Goal: Transaction & Acquisition: Purchase product/service

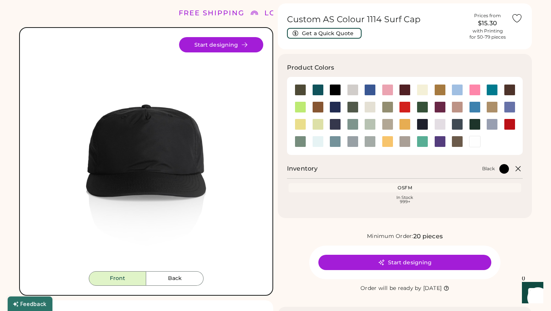
scroll to position [22, 0]
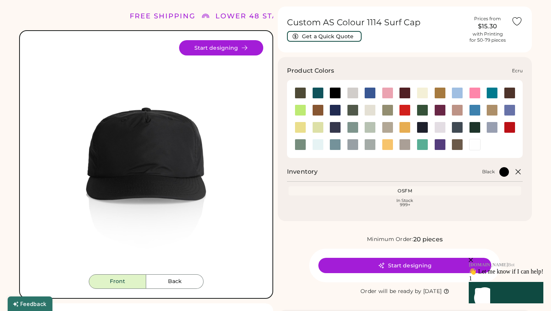
click at [372, 111] on div at bounding box center [369, 109] width 11 height 11
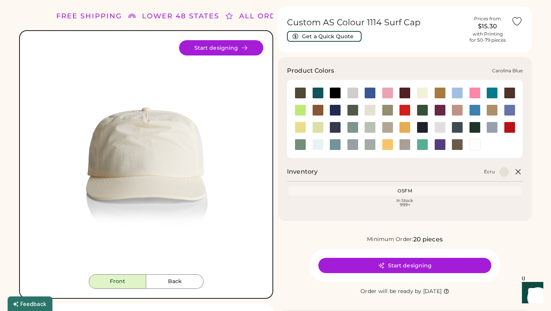
click at [455, 93] on div at bounding box center [456, 92] width 11 height 11
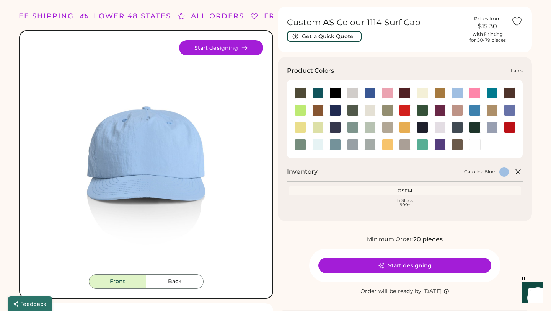
click at [507, 110] on div at bounding box center [509, 109] width 11 height 11
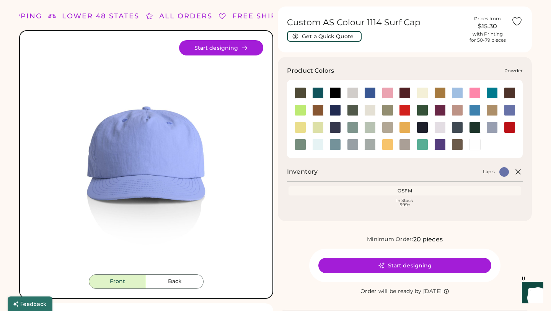
click at [494, 131] on div at bounding box center [491, 127] width 11 height 11
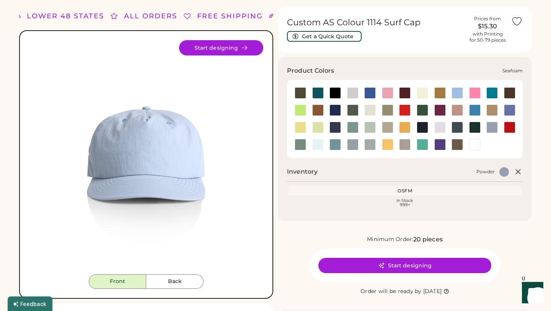
click at [317, 145] on div at bounding box center [317, 144] width 11 height 11
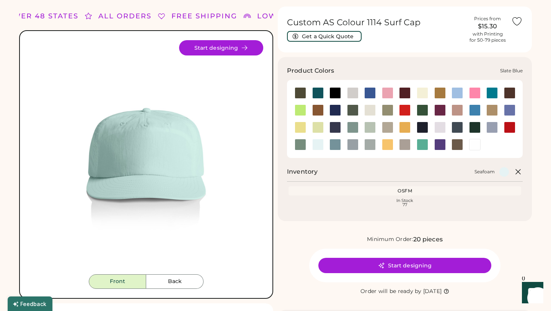
click at [333, 148] on div at bounding box center [334, 144] width 11 height 11
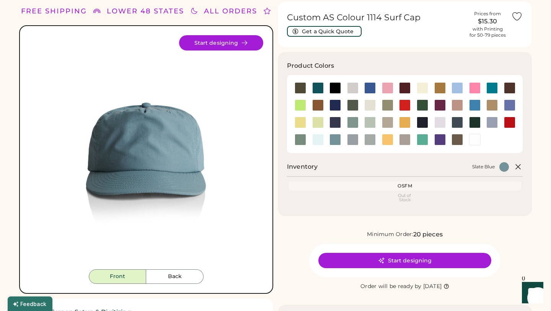
scroll to position [11, 0]
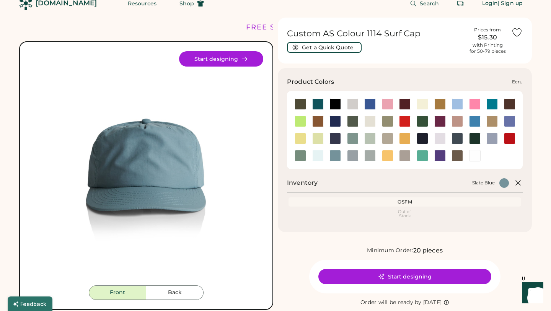
click at [372, 122] on div at bounding box center [369, 120] width 11 height 11
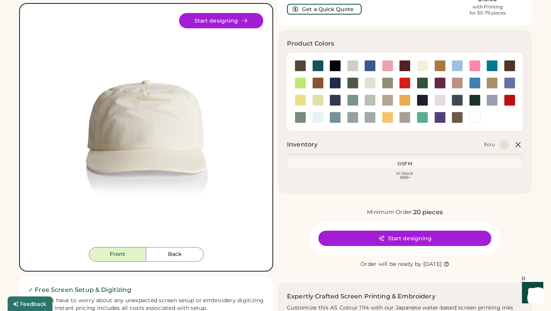
scroll to position [57, 0]
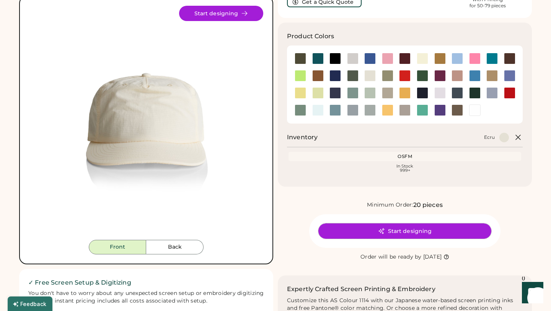
click at [412, 233] on button "Start designing" at bounding box center [404, 230] width 173 height 15
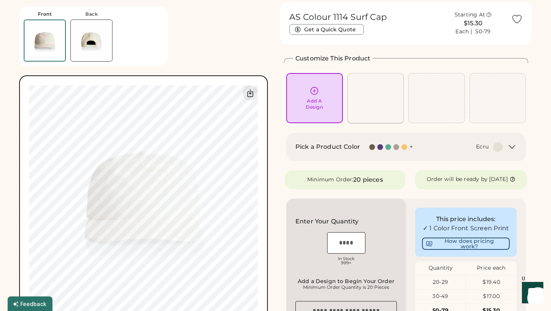
scroll to position [29, 0]
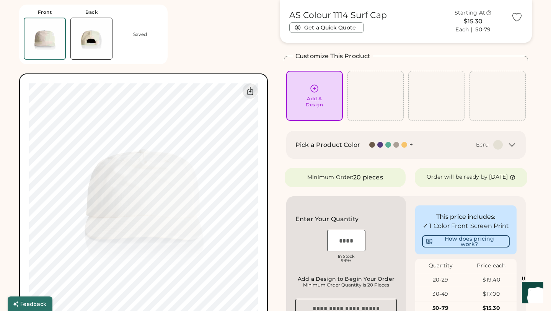
click at [410, 144] on div "+" at bounding box center [410, 144] width 3 height 8
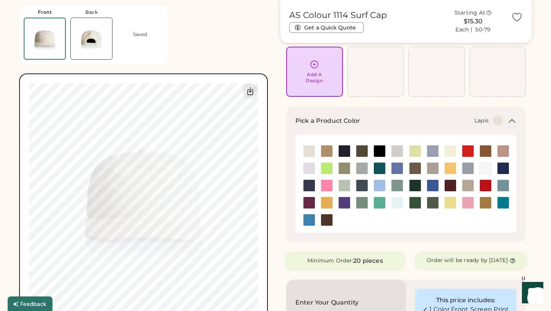
scroll to position [66, 0]
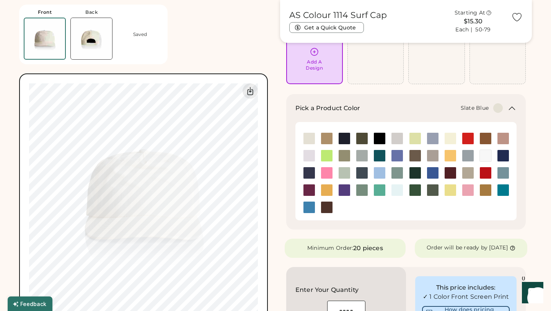
click at [506, 171] on img at bounding box center [502, 172] width 11 height 11
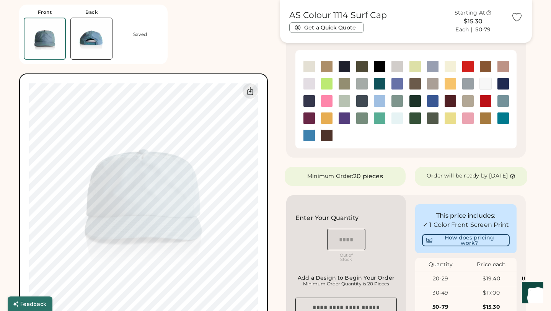
scroll to position [0, 0]
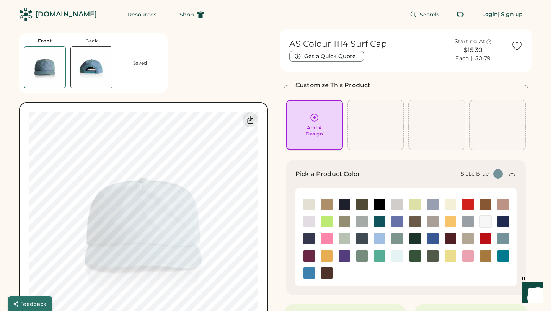
click at [321, 130] on div "Add A Design" at bounding box center [314, 131] width 17 height 12
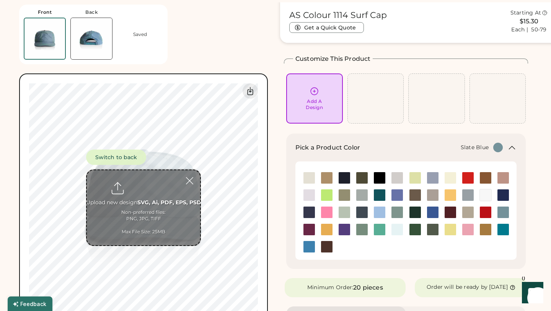
scroll to position [29, 0]
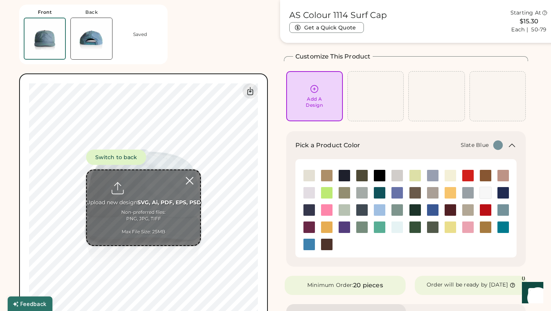
click at [188, 182] on div at bounding box center [189, 180] width 13 height 13
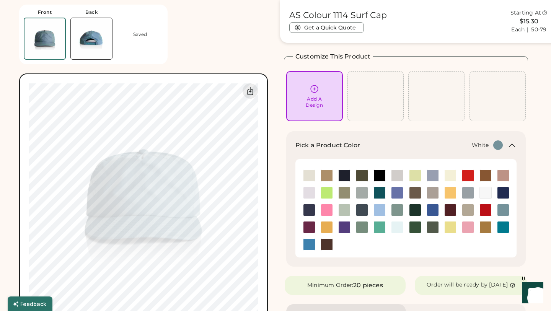
click at [483, 195] on img at bounding box center [485, 192] width 11 height 11
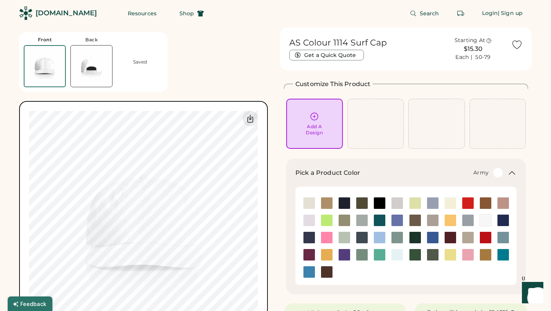
scroll to position [0, 0]
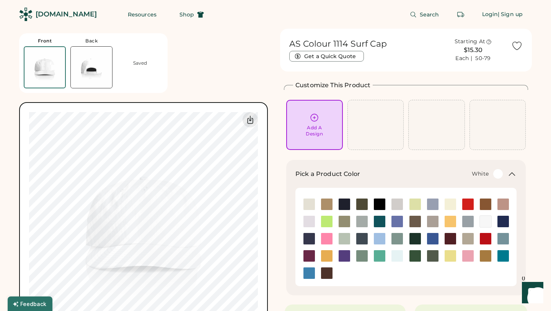
click at [313, 128] on div "Add A Design" at bounding box center [314, 131] width 17 height 12
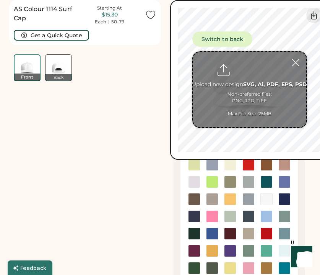
type input "**********"
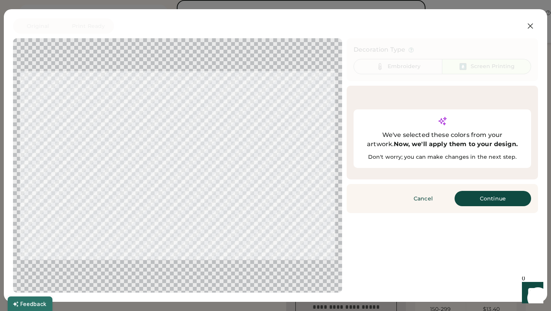
scroll to position [137, 0]
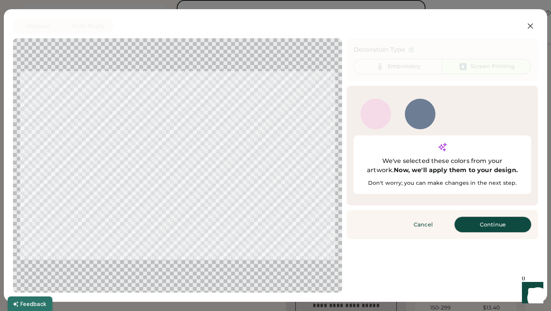
click at [498, 217] on button "Continue" at bounding box center [492, 224] width 76 height 15
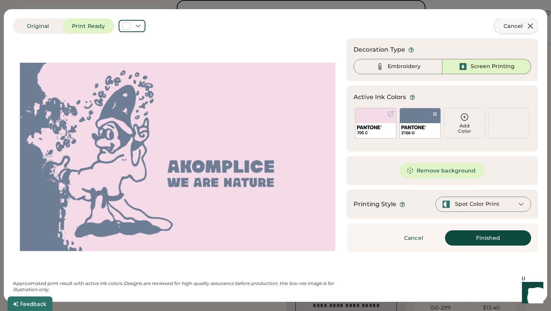
click at [527, 18] on button "Cancel" at bounding box center [516, 25] width 44 height 15
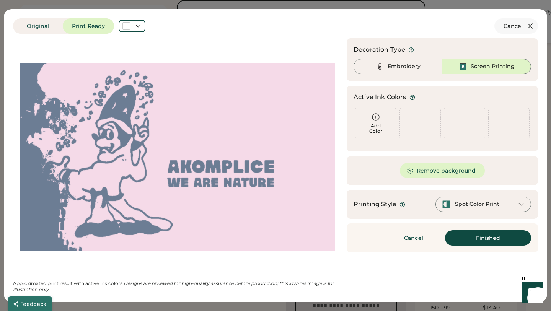
scroll to position [0, 0]
click at [528, 26] on icon at bounding box center [529, 25] width 9 height 9
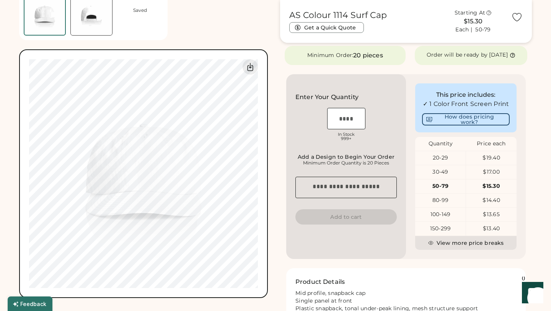
scroll to position [256, 0]
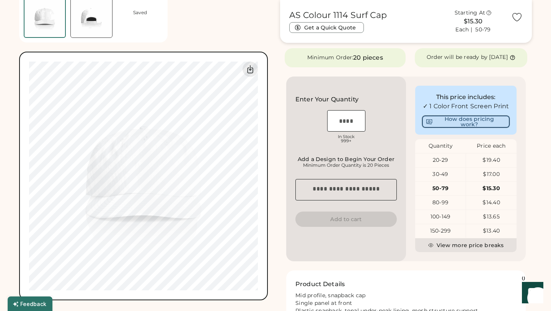
click at [460, 127] on button "How does pricing work?" at bounding box center [466, 121] width 88 height 12
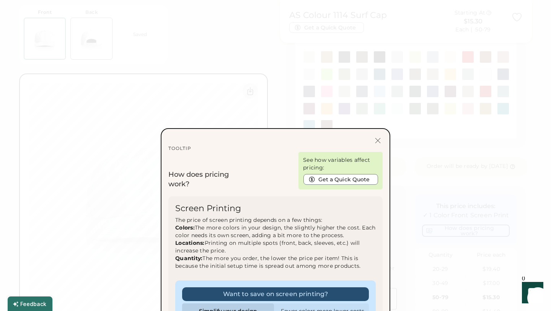
scroll to position [23, 0]
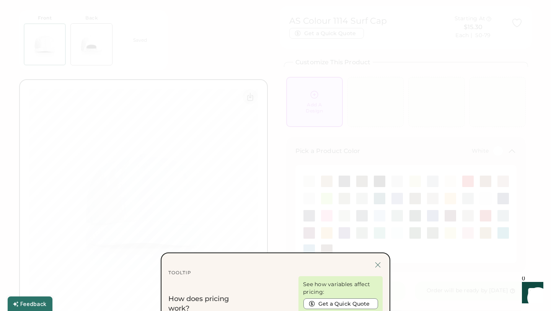
click at [373, 265] on div at bounding box center [378, 265] width 10 height 10
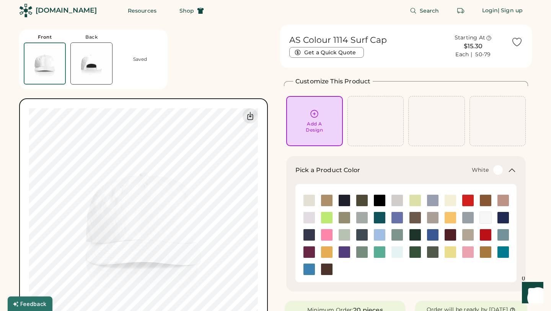
scroll to position [0, 0]
